Goal: Find specific page/section: Find specific page/section

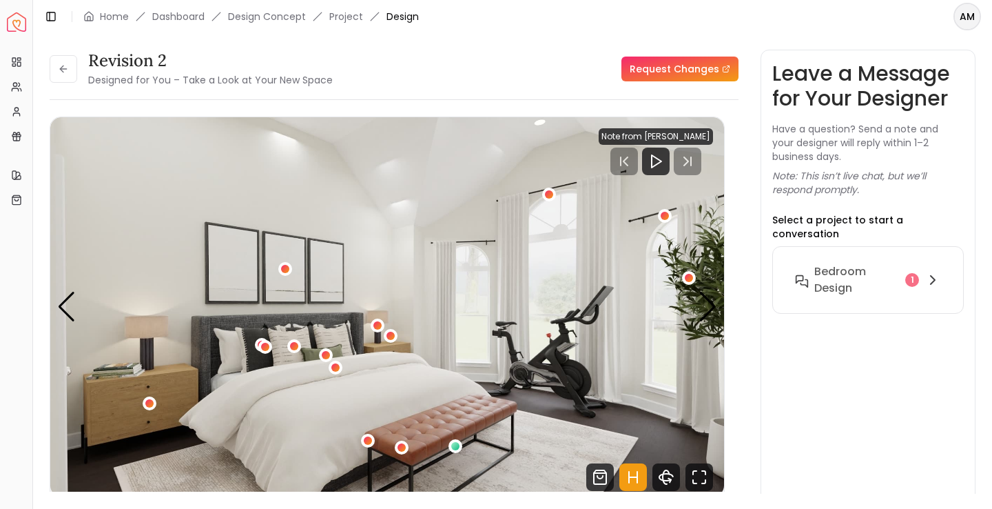
scroll to position [1500, 0]
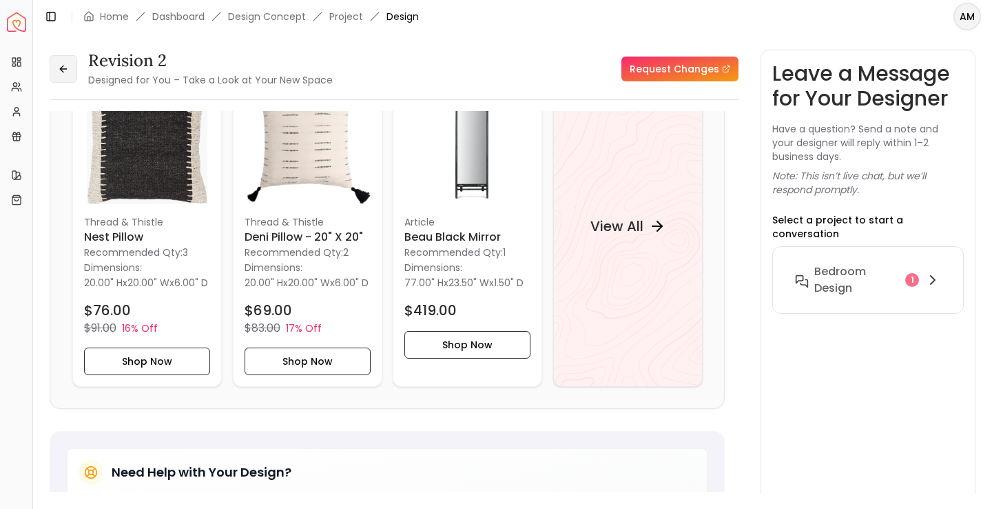
click at [70, 62] on button at bounding box center [64, 69] width 28 height 28
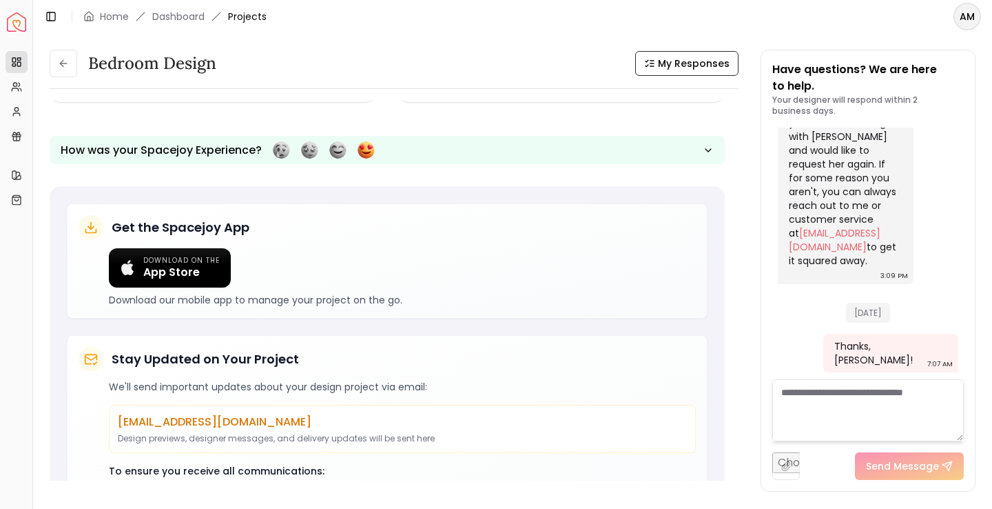
scroll to position [256, 0]
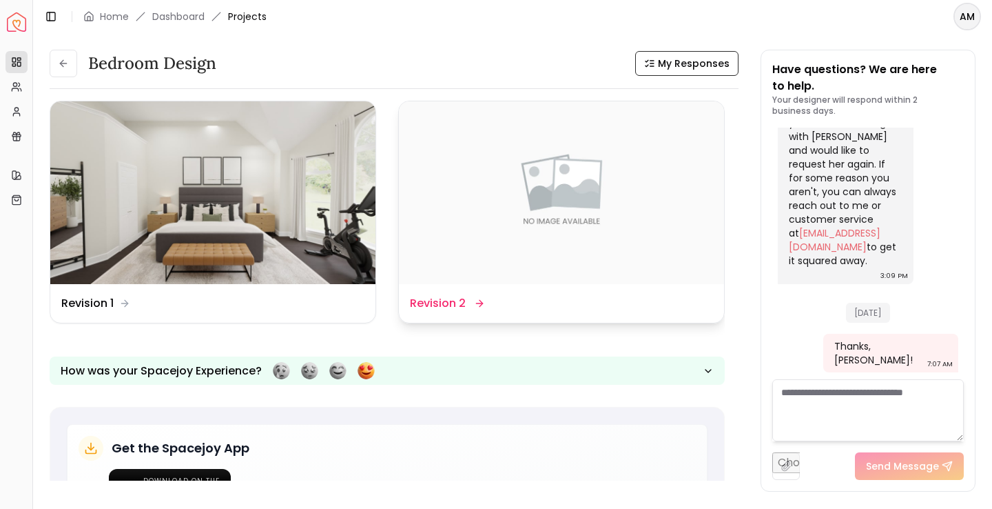
click at [519, 239] on img at bounding box center [561, 192] width 325 height 183
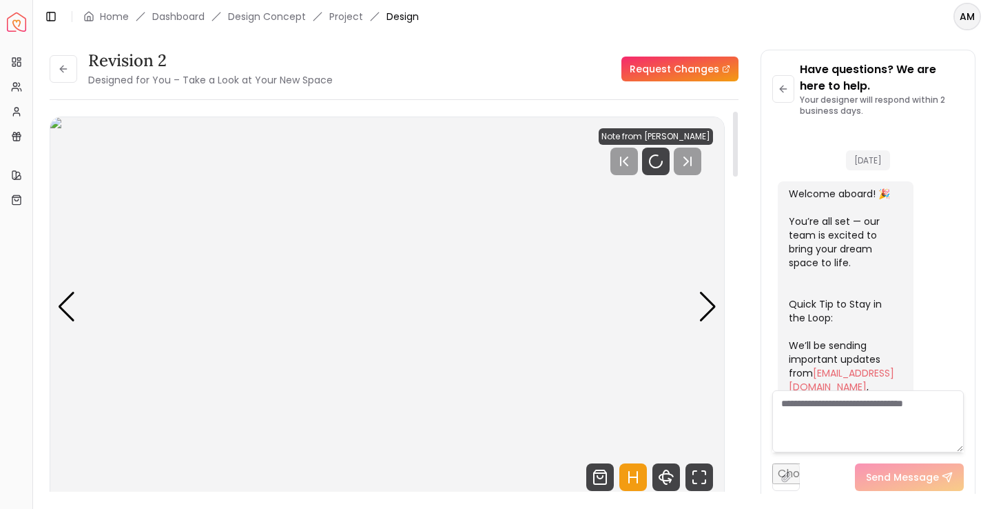
scroll to position [1846, 0]
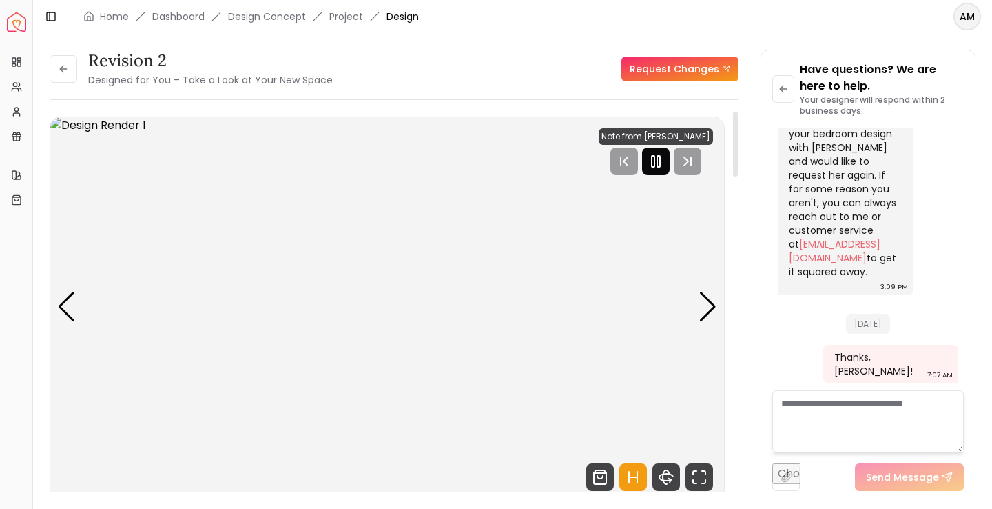
click at [651, 167] on div at bounding box center [656, 161] width 28 height 28
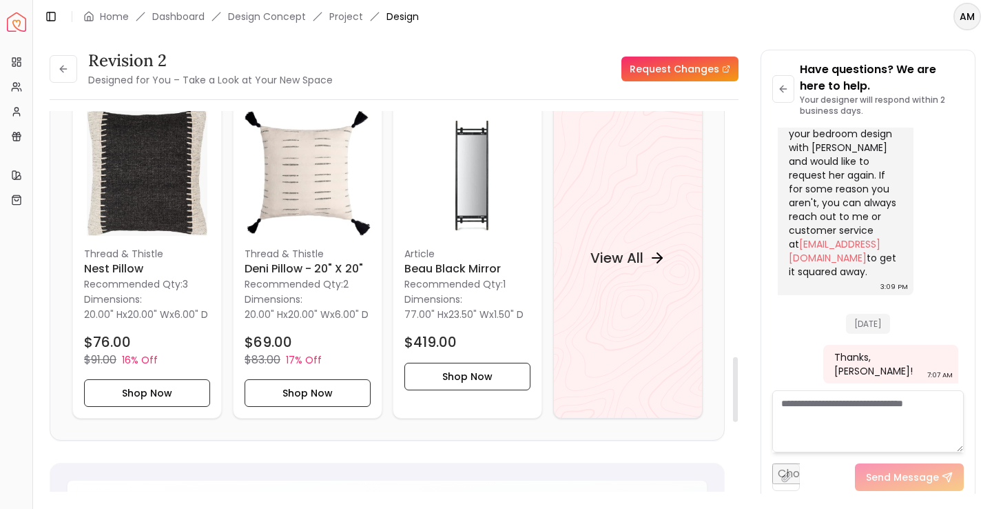
scroll to position [1471, 0]
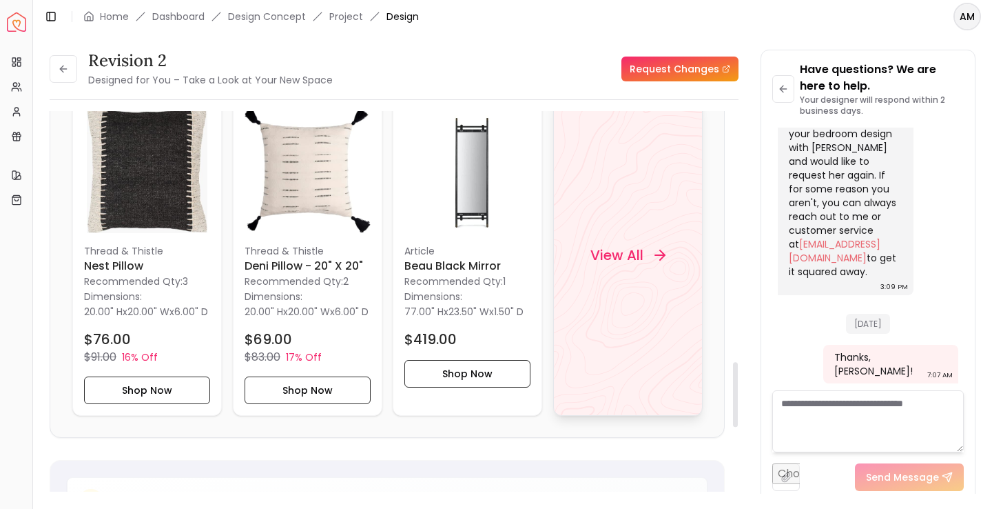
click at [598, 265] on h4 "View All" at bounding box center [616, 254] width 53 height 19
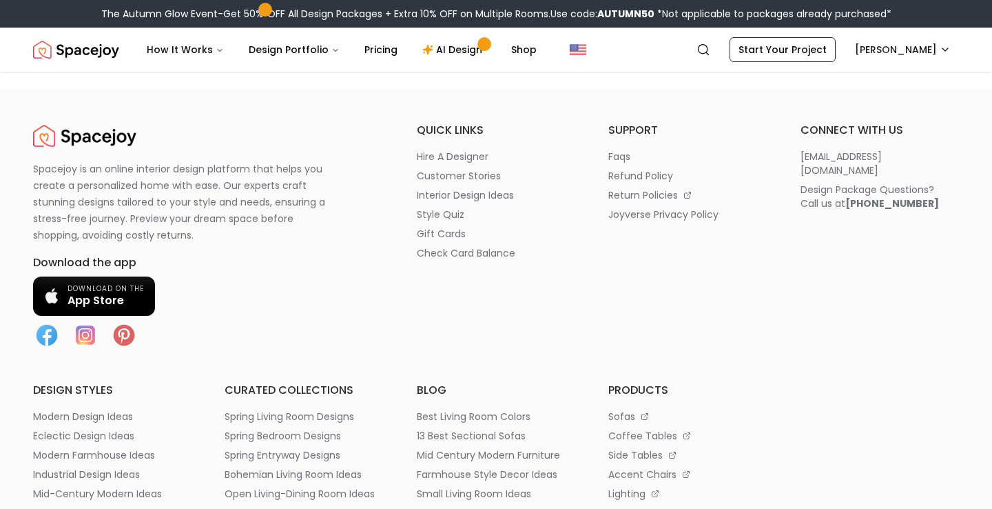
scroll to position [3698, 0]
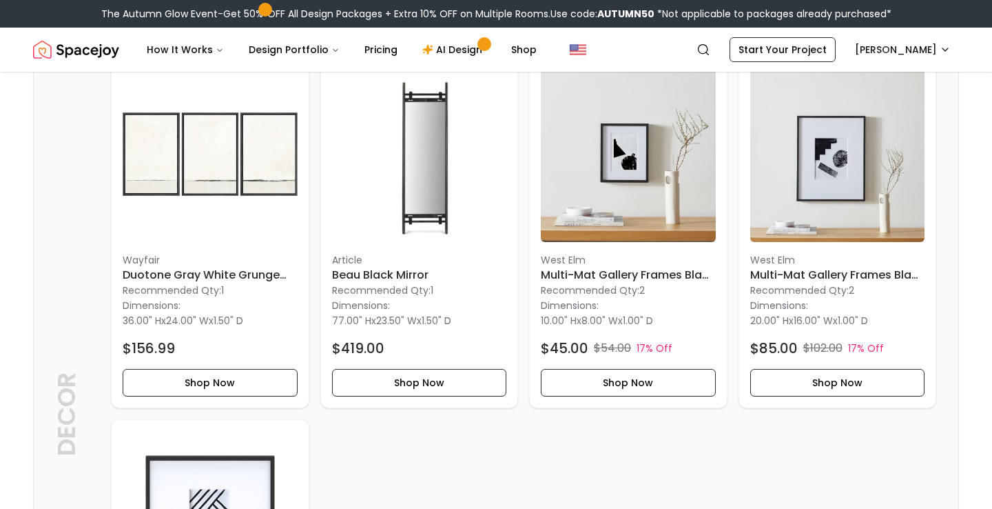
scroll to position [1919, 0]
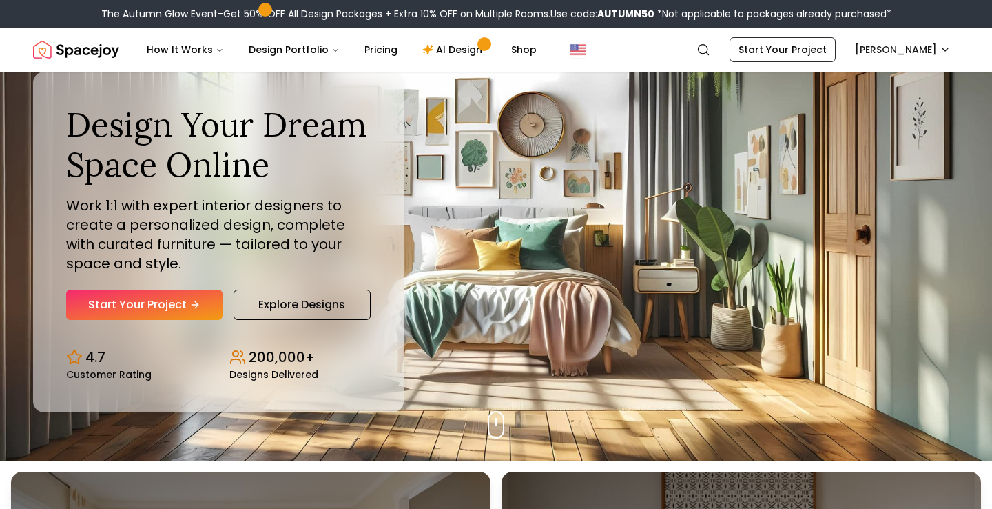
scroll to position [58, 0]
